Goal: Task Accomplishment & Management: Complete application form

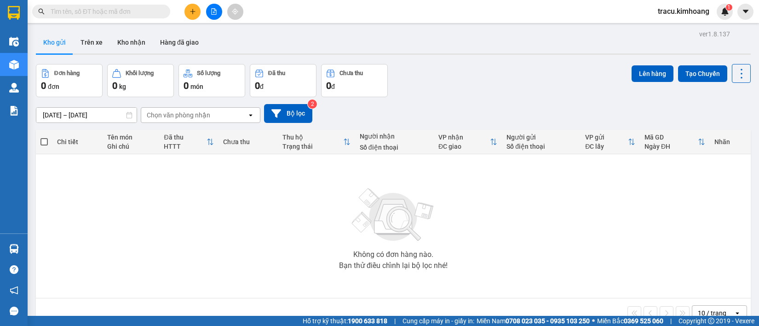
click at [57, 74] on div "Đơn hàng" at bounding box center [66, 73] width 25 height 6
click at [190, 13] on icon "plus" at bounding box center [193, 11] width 6 height 6
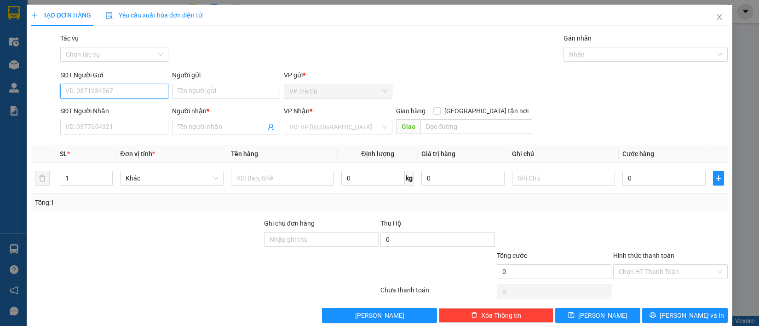
scroll to position [15, 0]
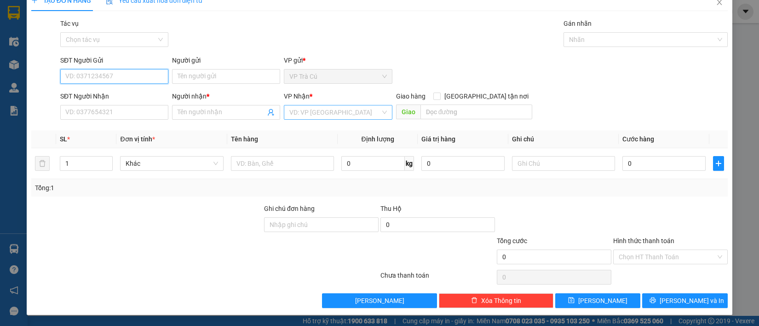
click at [380, 114] on div "VD: VP [GEOGRAPHIC_DATA]" at bounding box center [338, 112] width 108 height 15
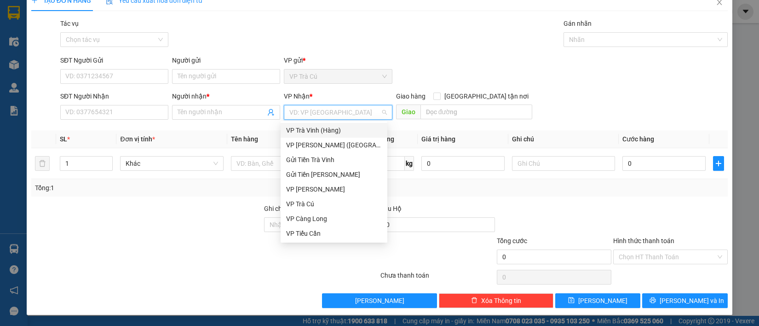
click at [576, 75] on div "SĐT Người Gửi VD: 0371234567 Người gửi Tên người gửi VP gửi * VP Trà Cú" at bounding box center [393, 71] width 671 height 32
